Goal: Information Seeking & Learning: Learn about a topic

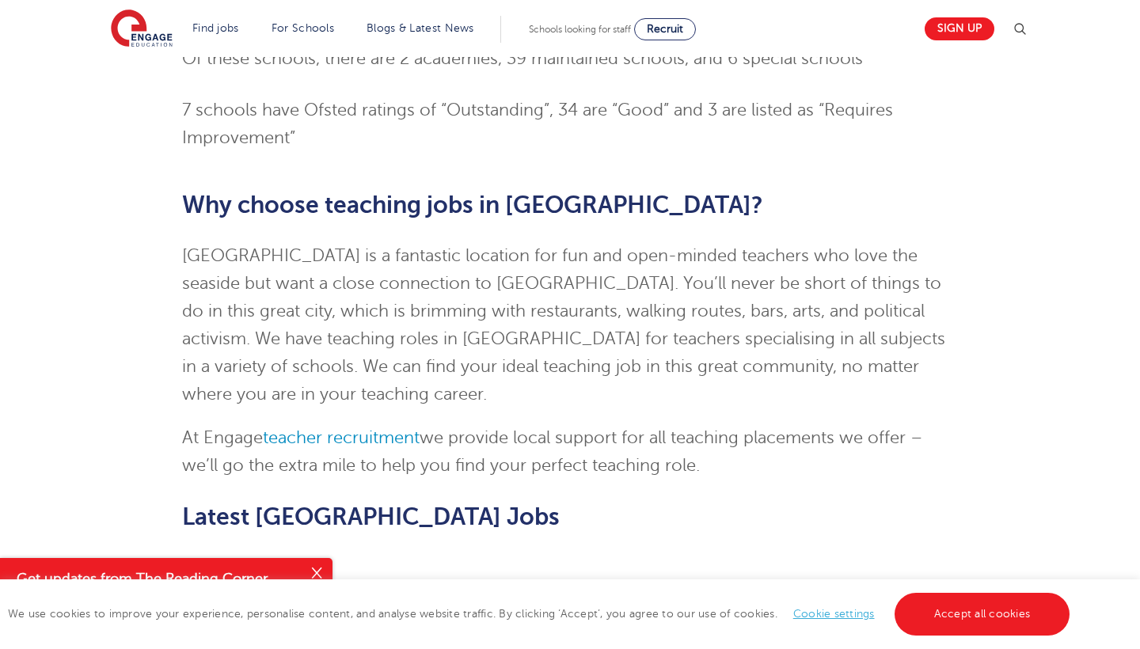
scroll to position [828, 0]
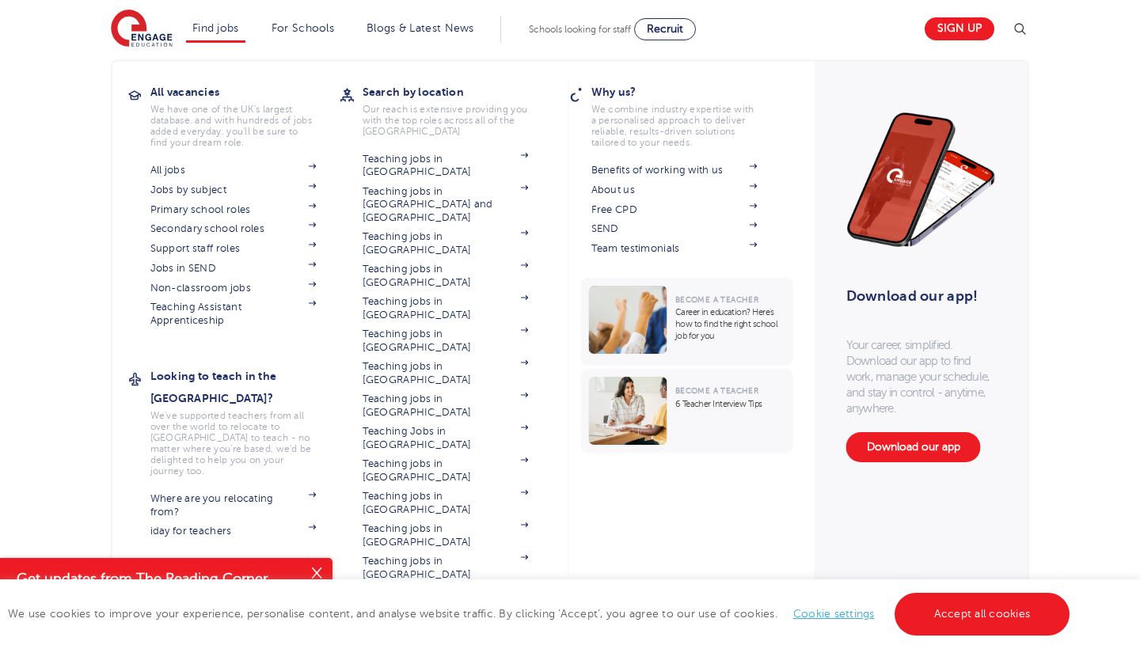
click at [208, 29] on link "Find jobs" at bounding box center [215, 28] width 47 height 12
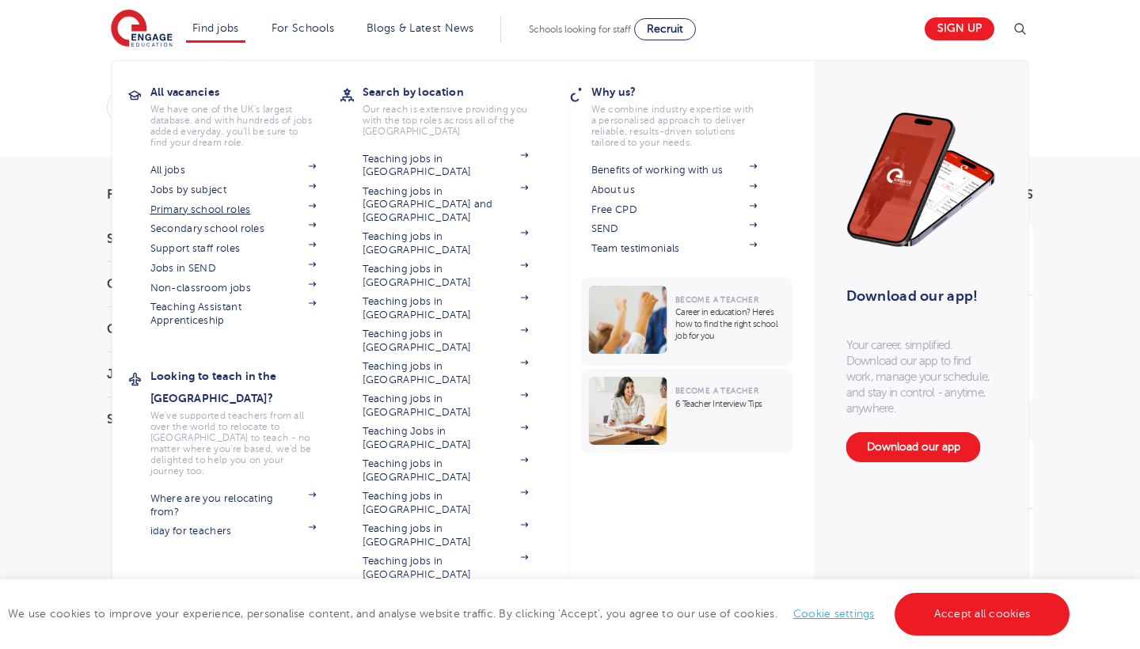
click at [182, 207] on link "Primary school roles" at bounding box center [233, 210] width 166 height 13
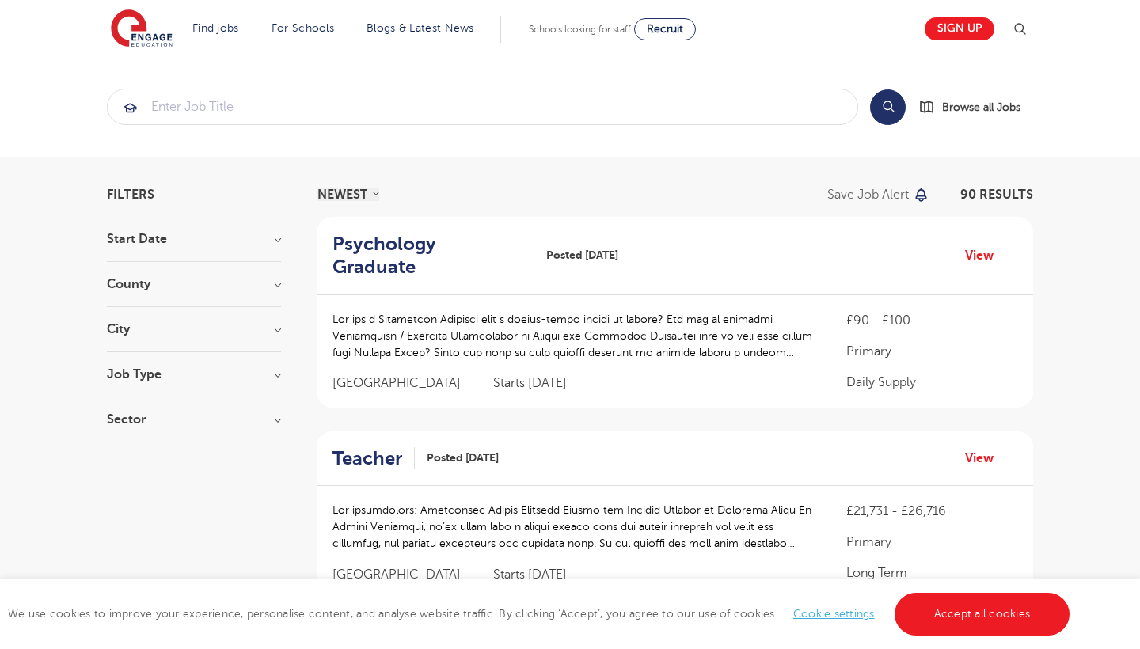
click at [173, 193] on div "Filters" at bounding box center [194, 194] width 174 height 13
click at [274, 328] on h3 "City" at bounding box center [194, 329] width 174 height 13
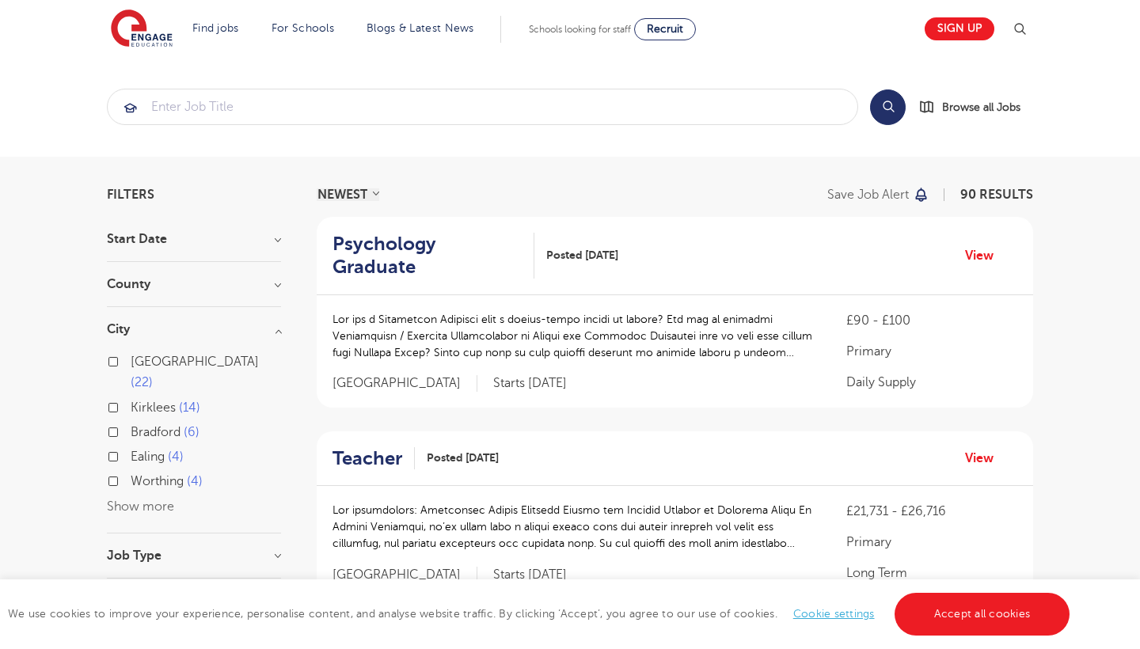
click at [148, 500] on button "Show more" at bounding box center [140, 507] width 67 height 14
